Goal: Information Seeking & Learning: Learn about a topic

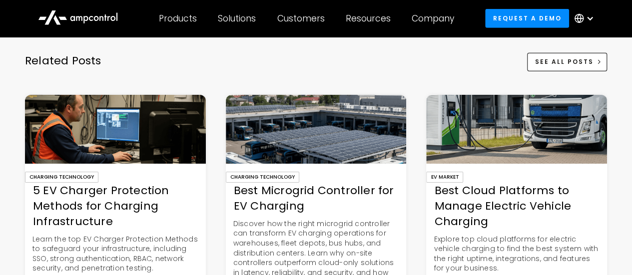
scroll to position [3495, 0]
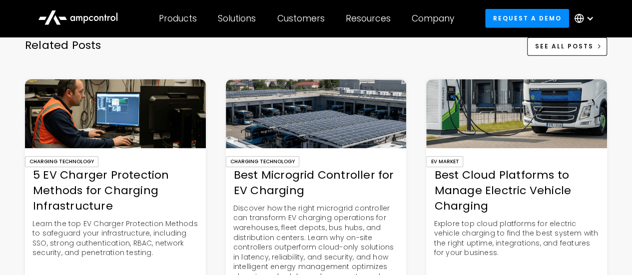
click at [532, 178] on div "Best Cloud Platforms to Manage Electric Vehicle Charging" at bounding box center [516, 191] width 181 height 46
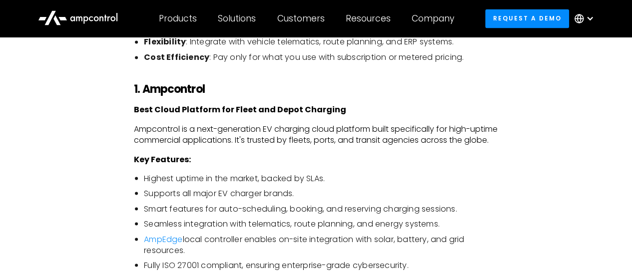
scroll to position [849, 0]
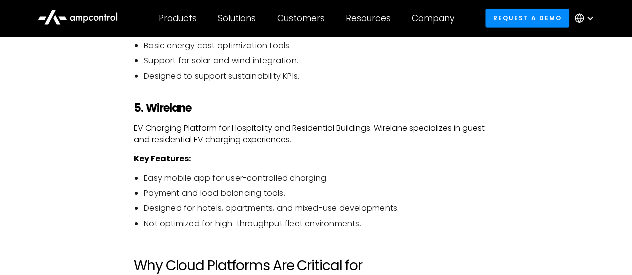
scroll to position [1588, 0]
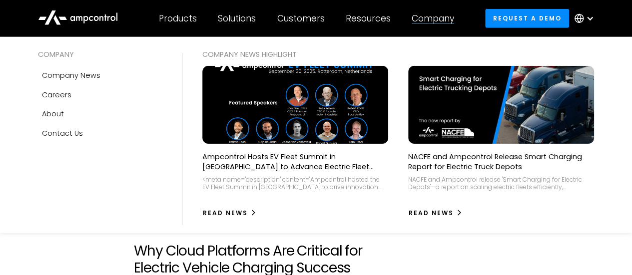
click at [449, 20] on div "Company" at bounding box center [432, 18] width 42 height 11
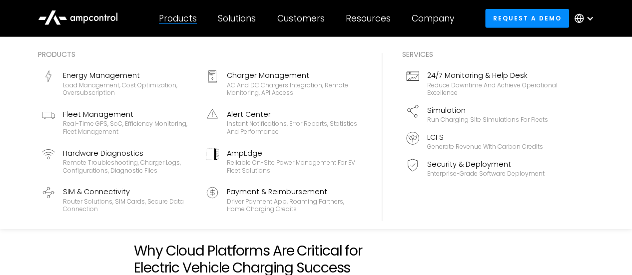
click at [184, 18] on div "Products" at bounding box center [178, 18] width 38 height 11
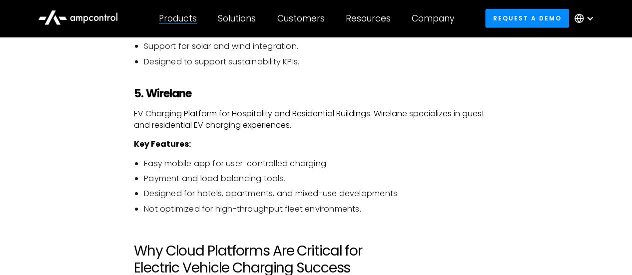
click at [182, 18] on div "Products" at bounding box center [178, 18] width 38 height 11
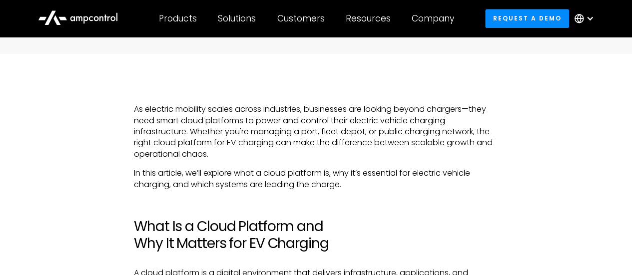
scroll to position [290, 0]
